Goal: Task Accomplishment & Management: Use online tool/utility

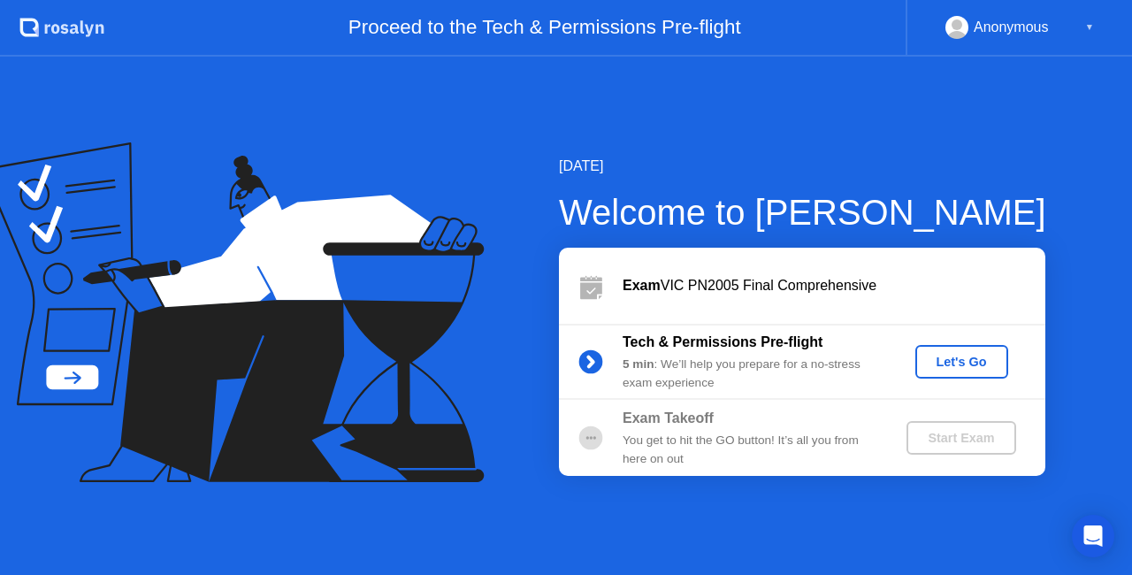
click at [960, 360] on div "Let's Go" at bounding box center [961, 361] width 79 height 14
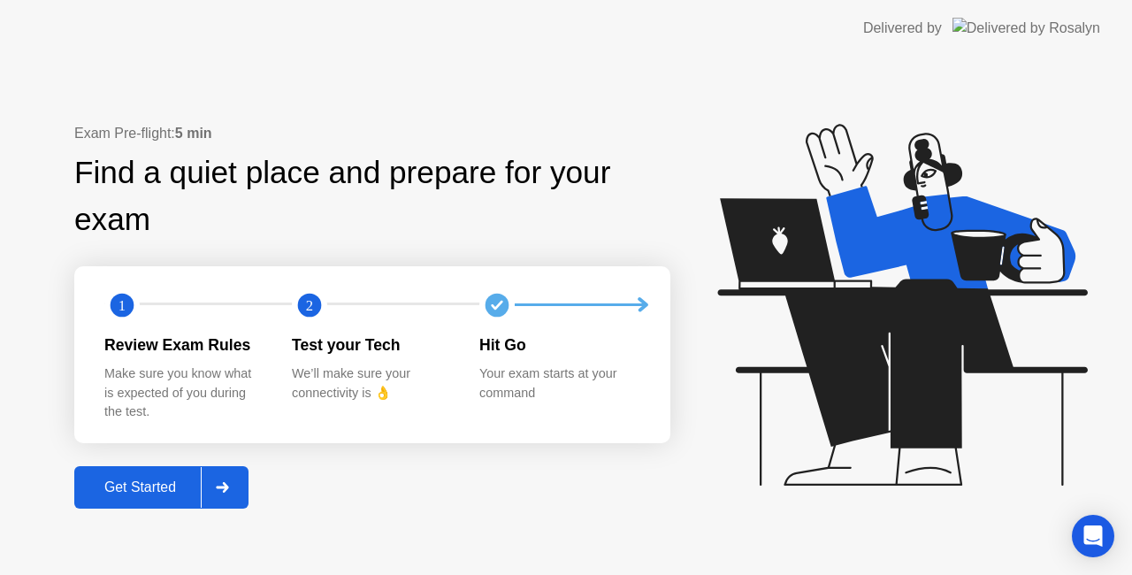
click at [221, 499] on div at bounding box center [222, 487] width 42 height 41
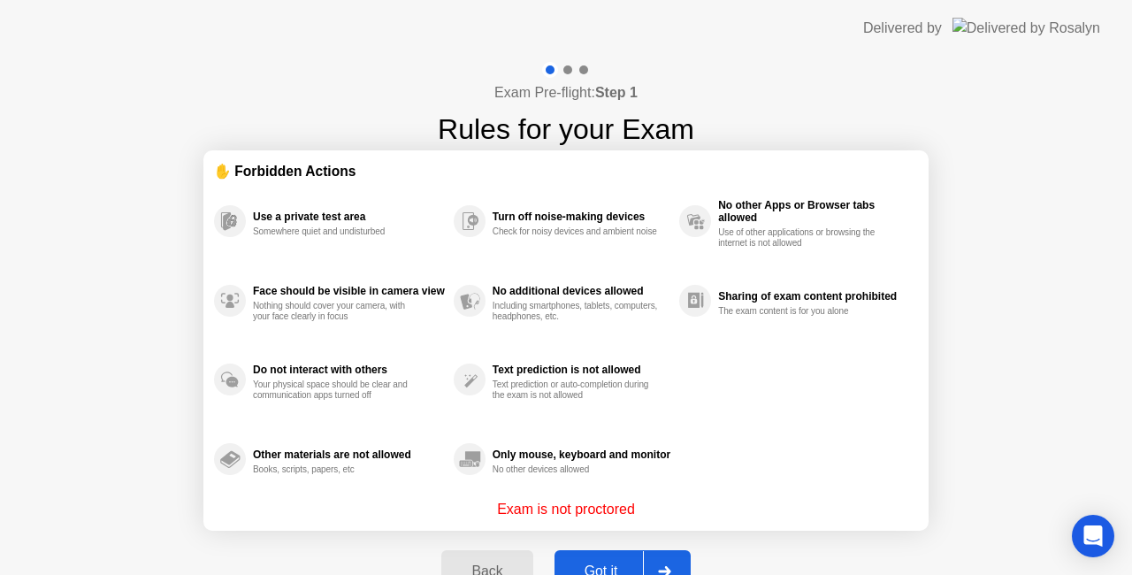
click at [668, 559] on div at bounding box center [664, 571] width 42 height 41
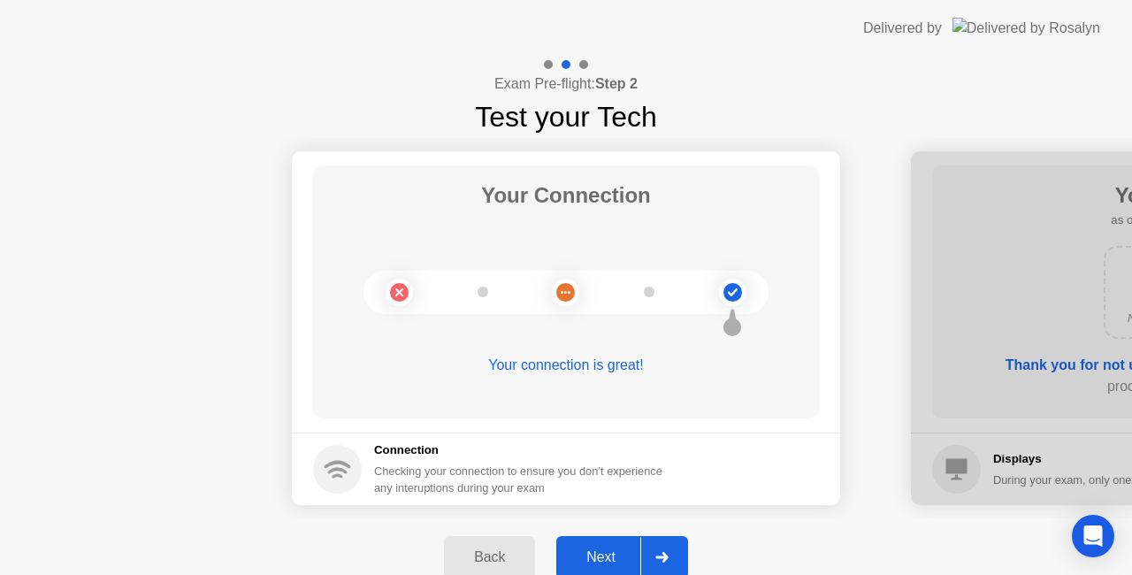
click at [675, 552] on div at bounding box center [661, 557] width 42 height 41
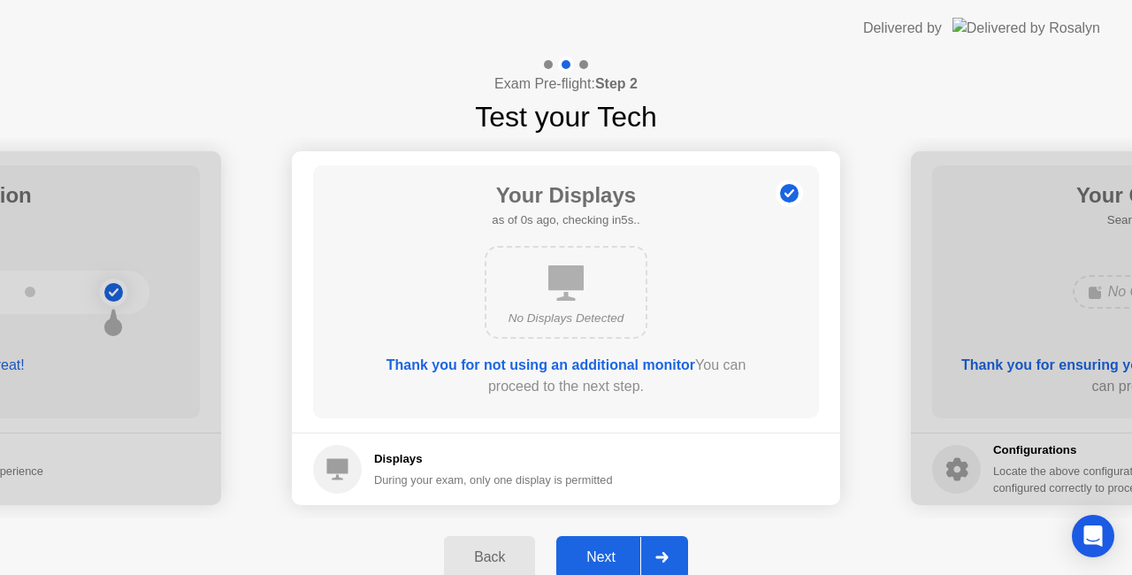
click at [675, 552] on div at bounding box center [661, 557] width 42 height 41
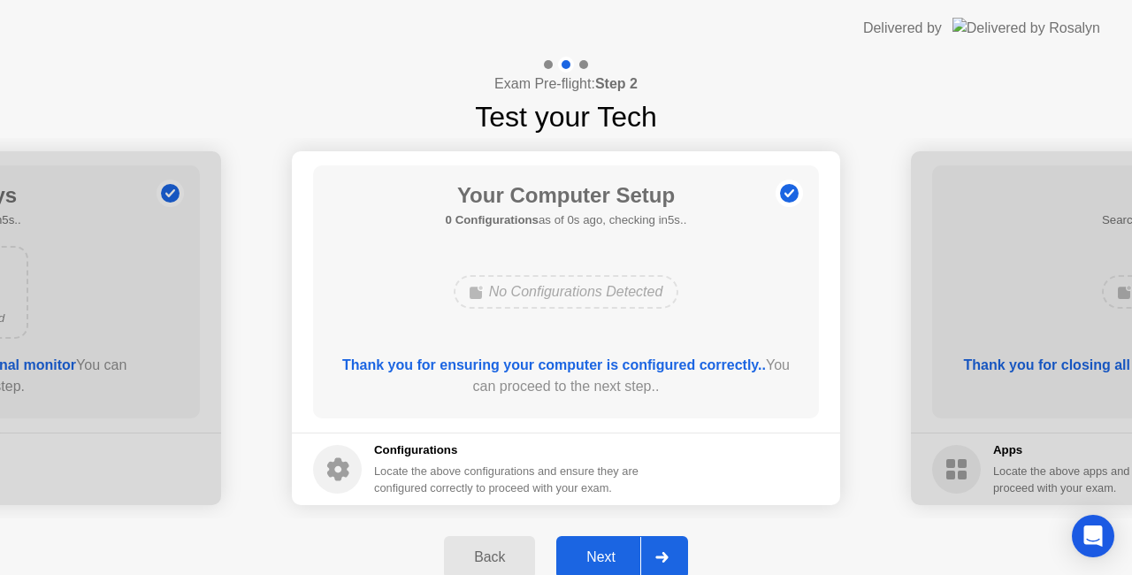
click at [675, 552] on div at bounding box center [661, 557] width 42 height 41
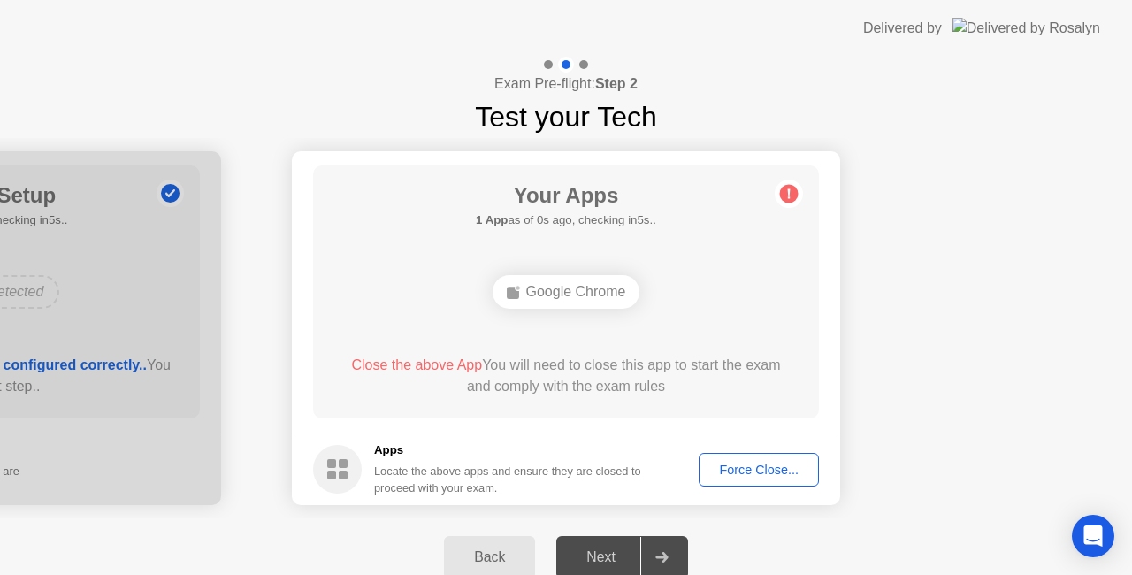
click at [751, 478] on button "Force Close..." at bounding box center [758, 470] width 120 height 34
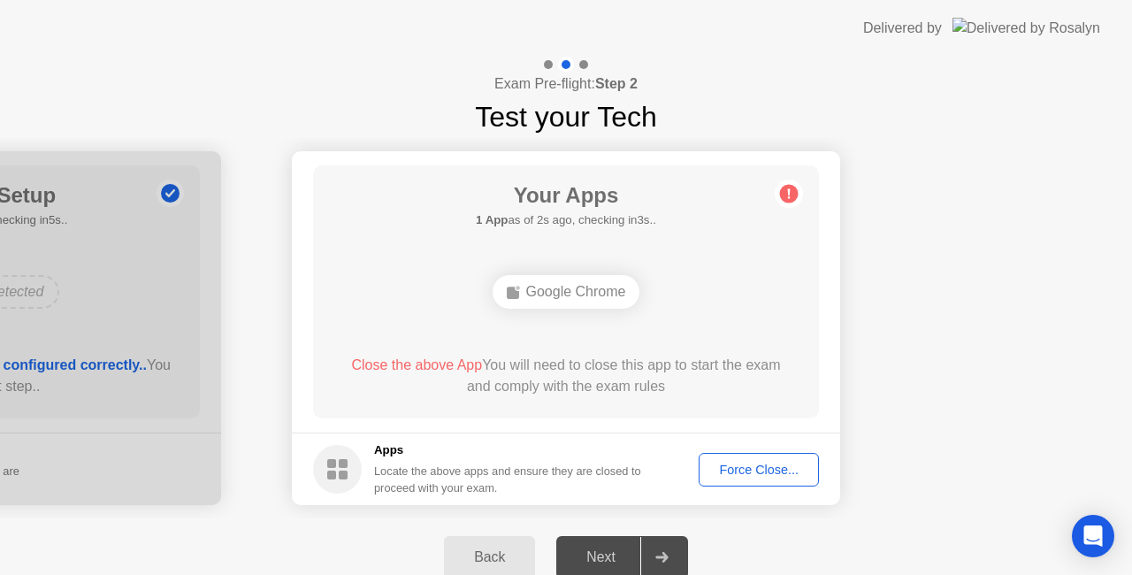
click at [762, 473] on div "Force Close..." at bounding box center [759, 469] width 108 height 14
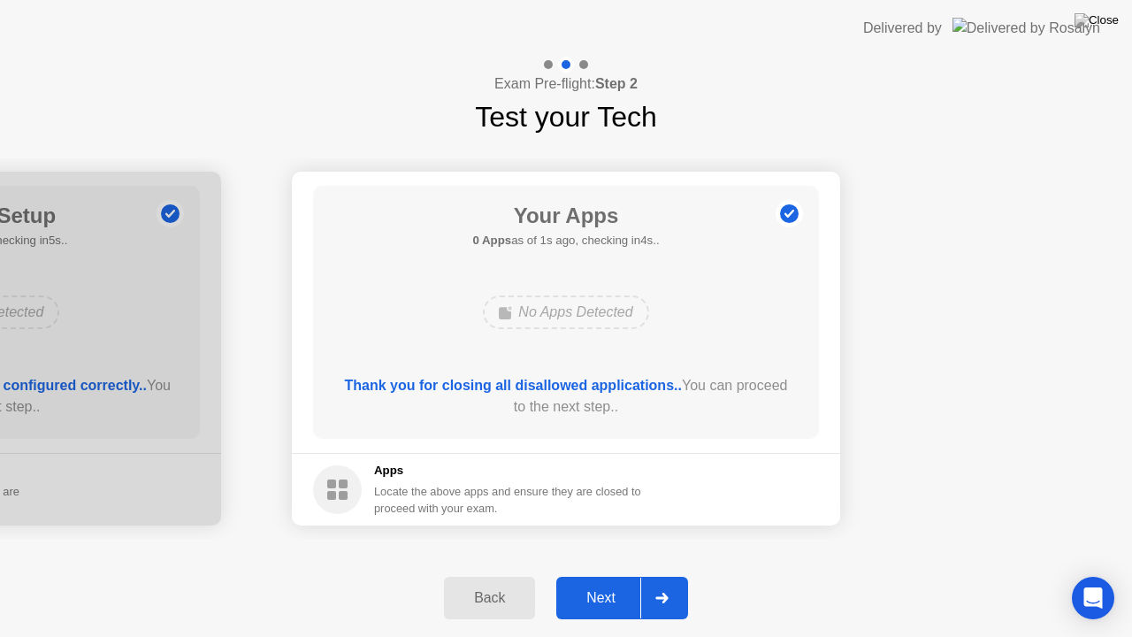
click at [677, 574] on div at bounding box center [661, 597] width 42 height 41
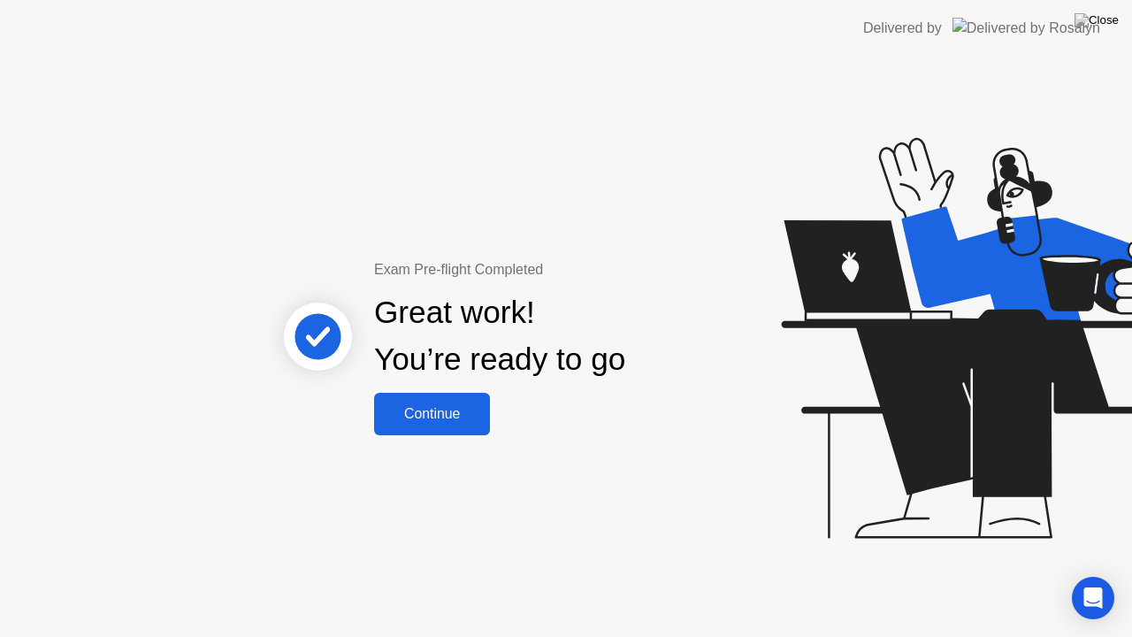
click at [469, 416] on div "Continue" at bounding box center [431, 414] width 105 height 16
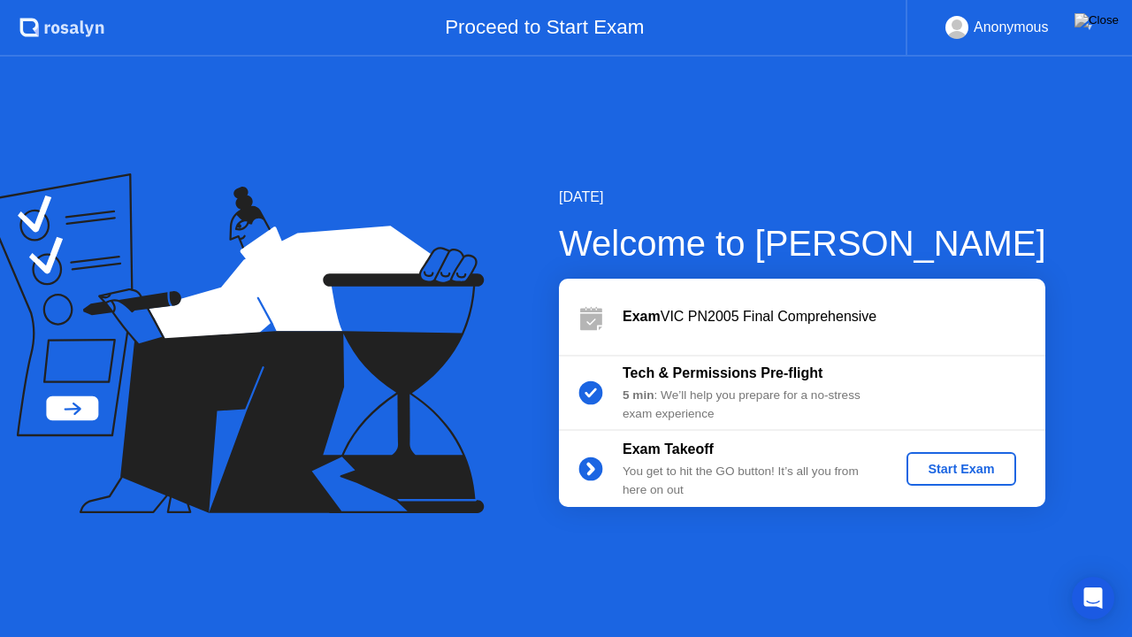
click at [965, 461] on div "Start Exam" at bounding box center [960, 468] width 95 height 14
